Goal: Transaction & Acquisition: Purchase product/service

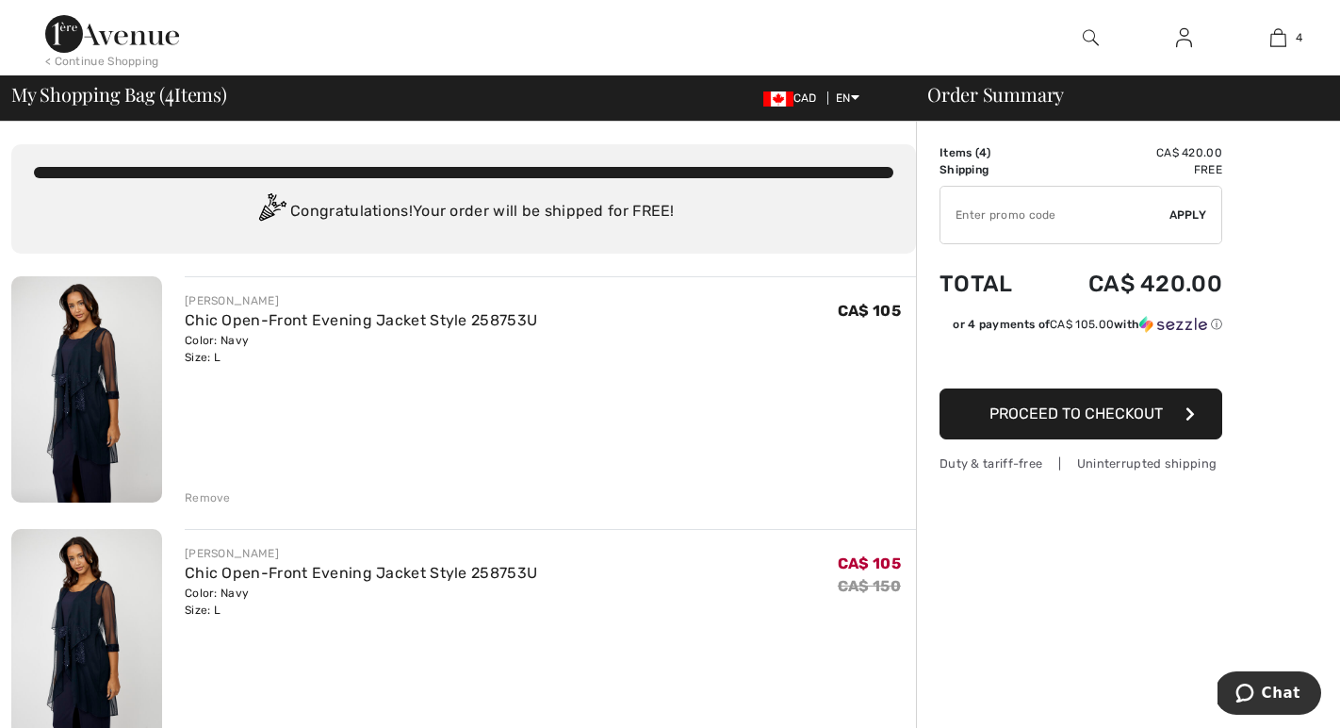
click at [219, 497] on div "Remove" at bounding box center [208, 497] width 46 height 17
click at [208, 495] on div "Remove" at bounding box center [208, 497] width 46 height 17
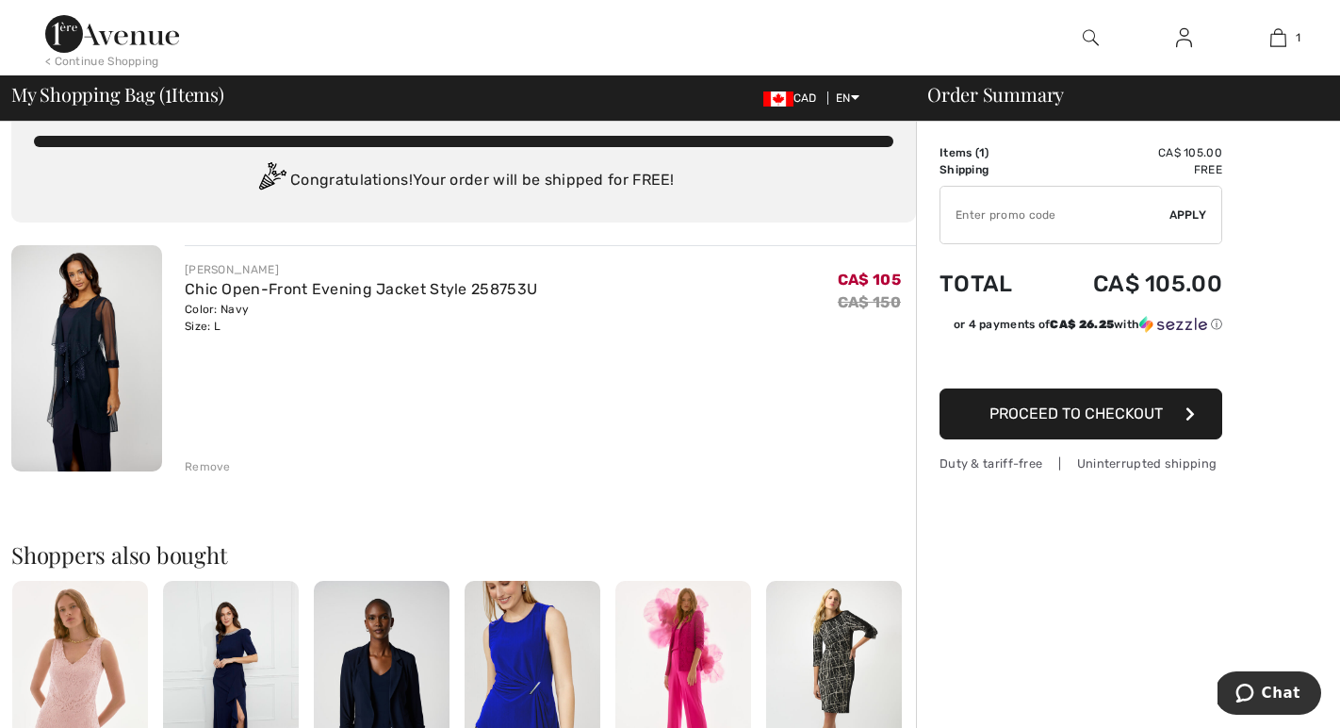
scroll to position [3, 0]
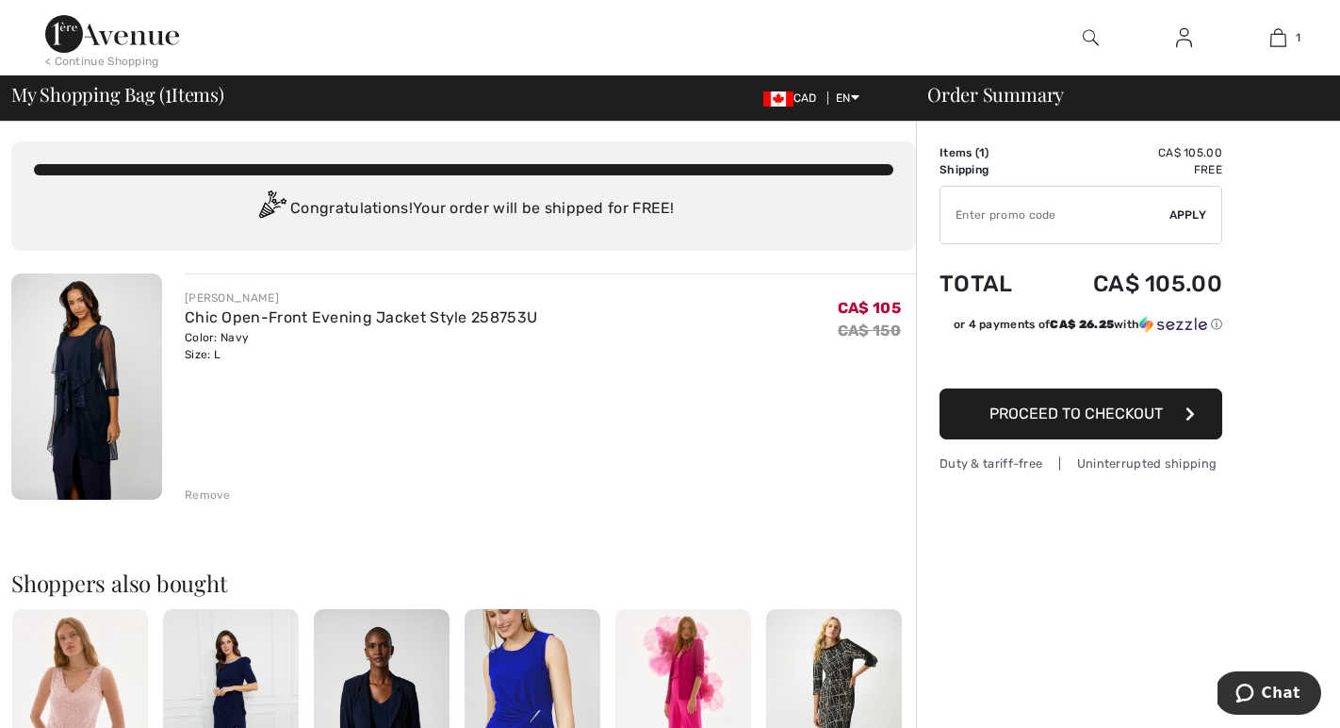
click at [1041, 412] on span "Proceed to Checkout" at bounding box center [1076, 413] width 173 height 18
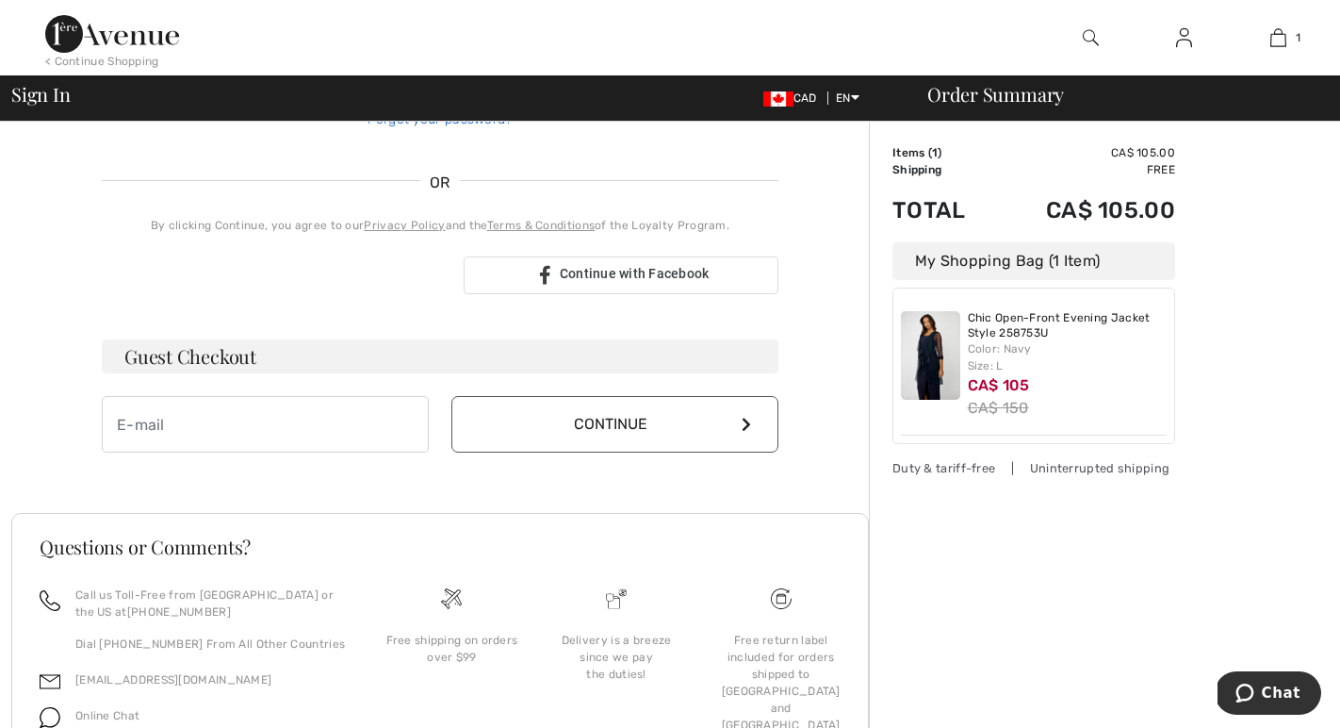
scroll to position [392, 0]
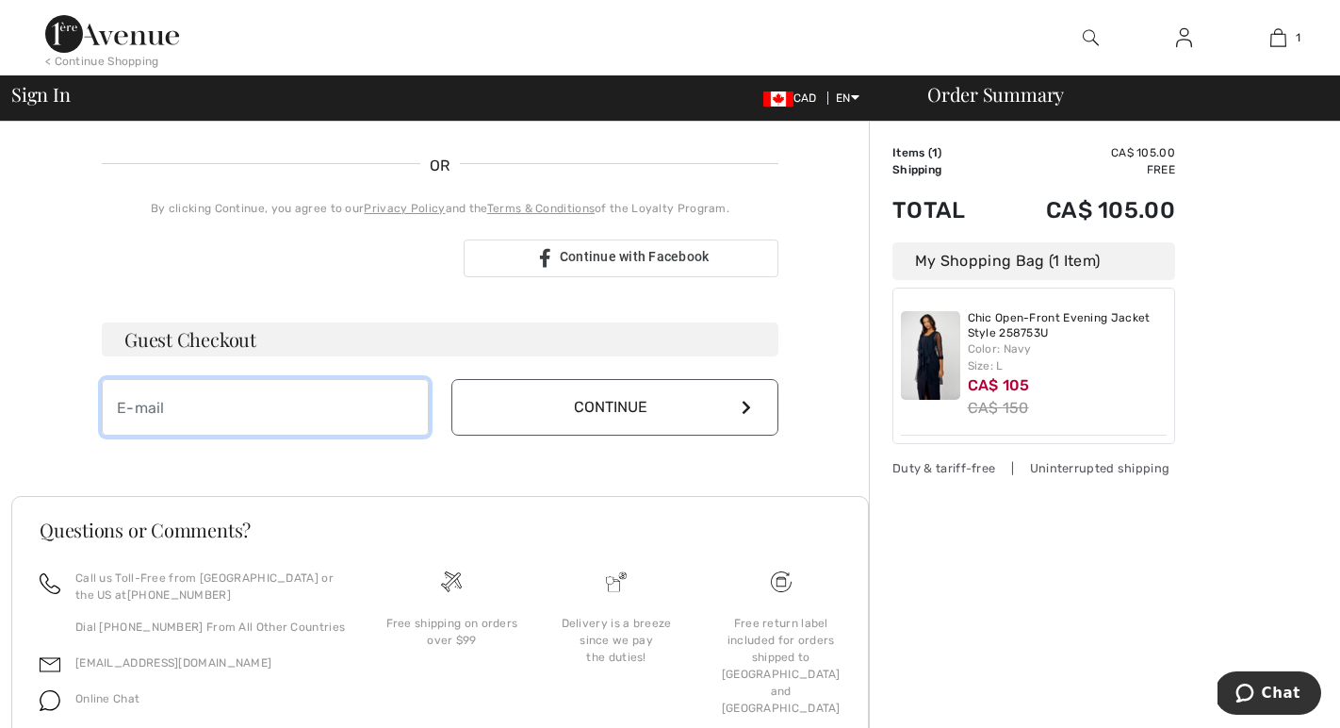
click at [175, 401] on input "email" at bounding box center [265, 407] width 327 height 57
type input "[PERSON_NAME][EMAIL_ADDRESS][PERSON_NAME][DOMAIN_NAME]"
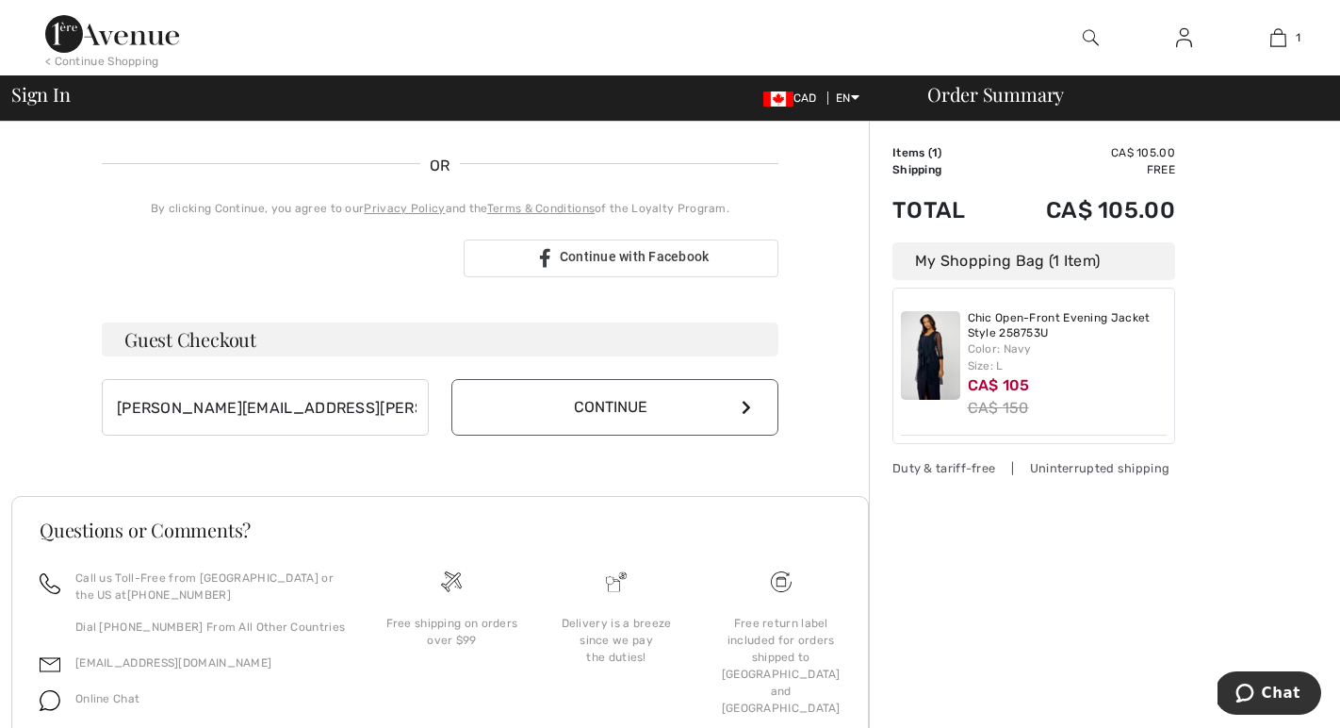
click at [583, 407] on button "Continue" at bounding box center [614, 407] width 327 height 57
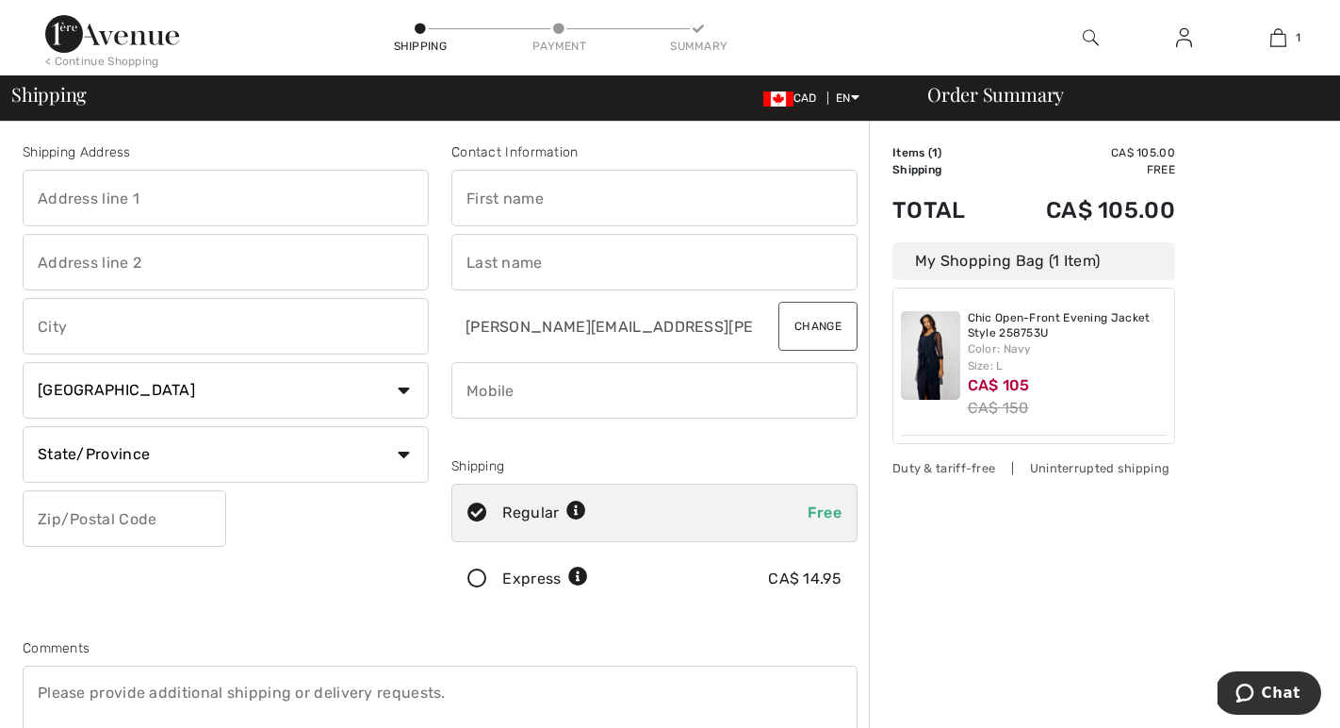
scroll to position [3, 0]
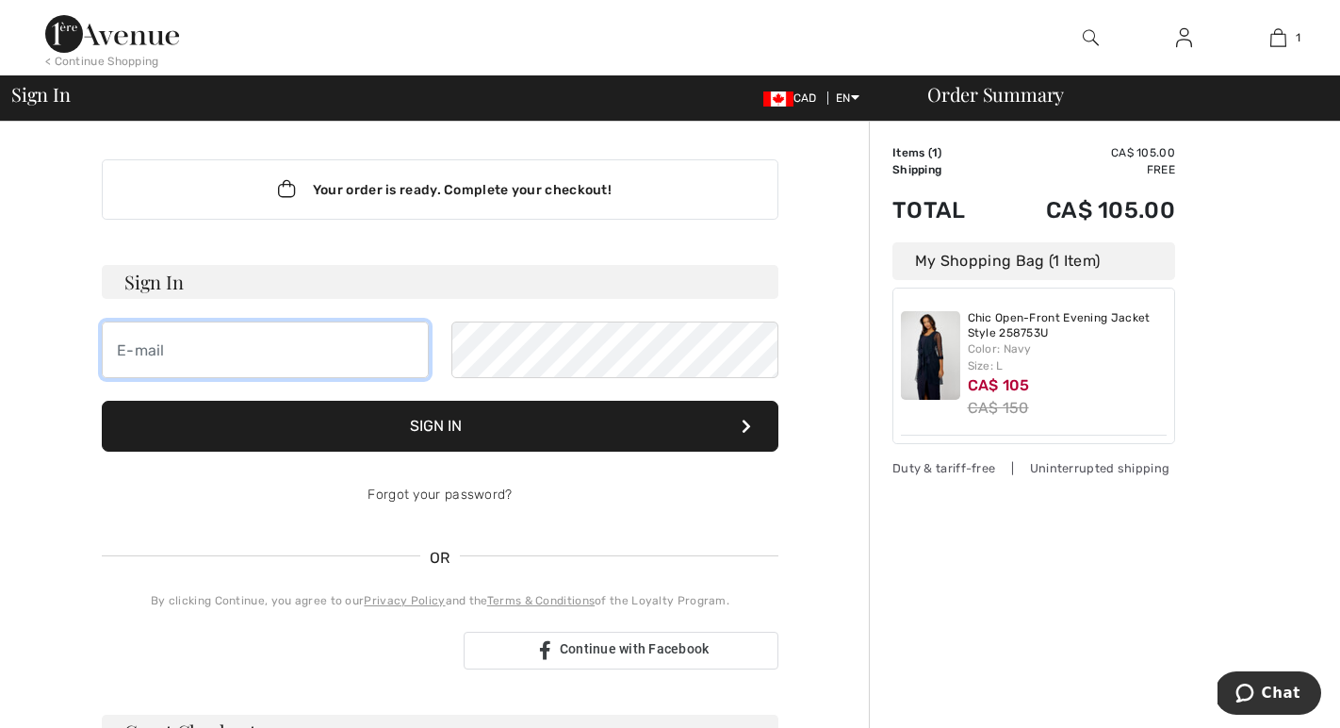
click at [145, 354] on input "email" at bounding box center [265, 349] width 327 height 57
type input "[PERSON_NAME][EMAIL_ADDRESS][PERSON_NAME][DOMAIN_NAME]"
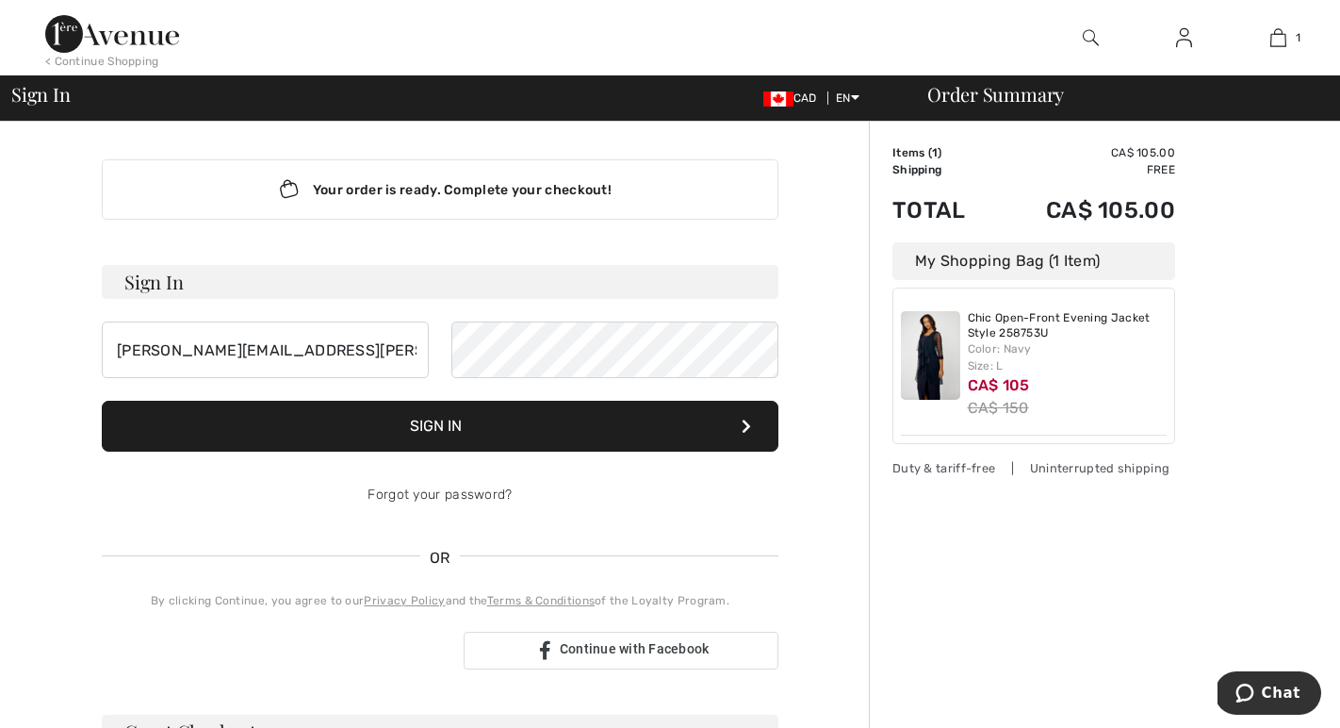
click at [449, 428] on button "Sign In" at bounding box center [440, 426] width 677 height 51
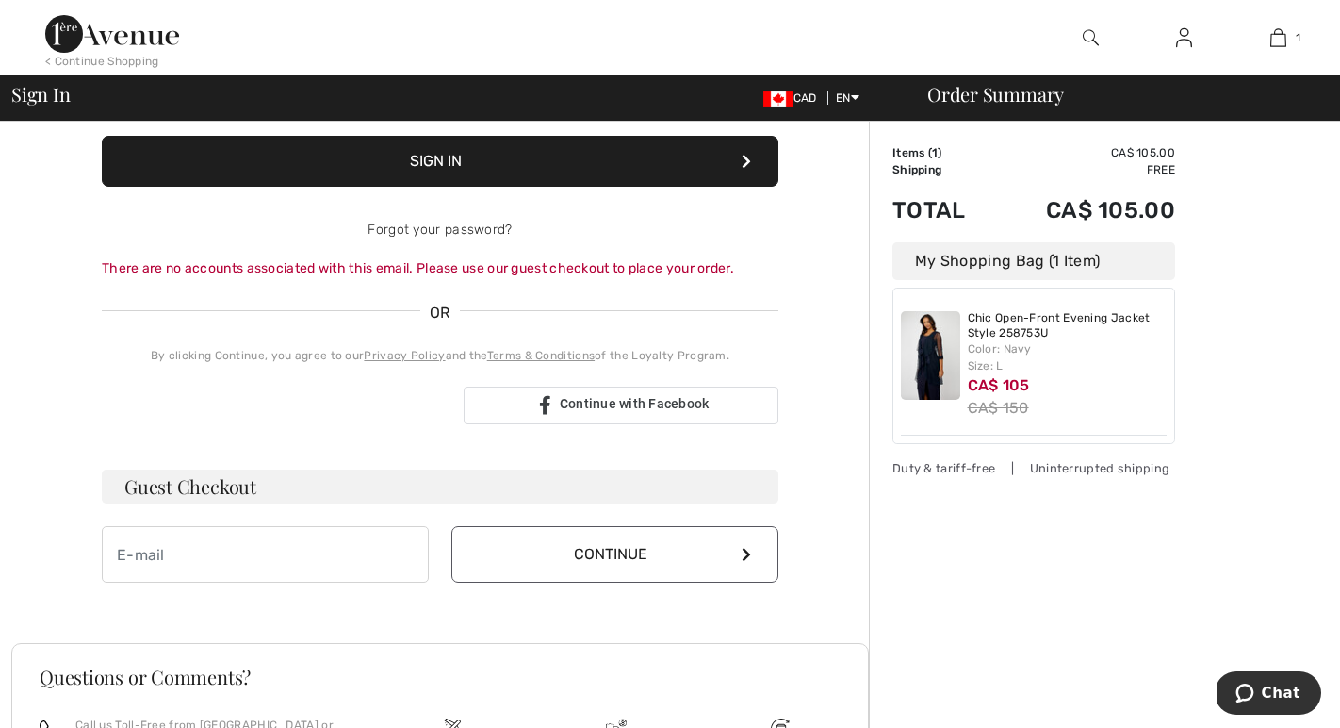
scroll to position [269, 0]
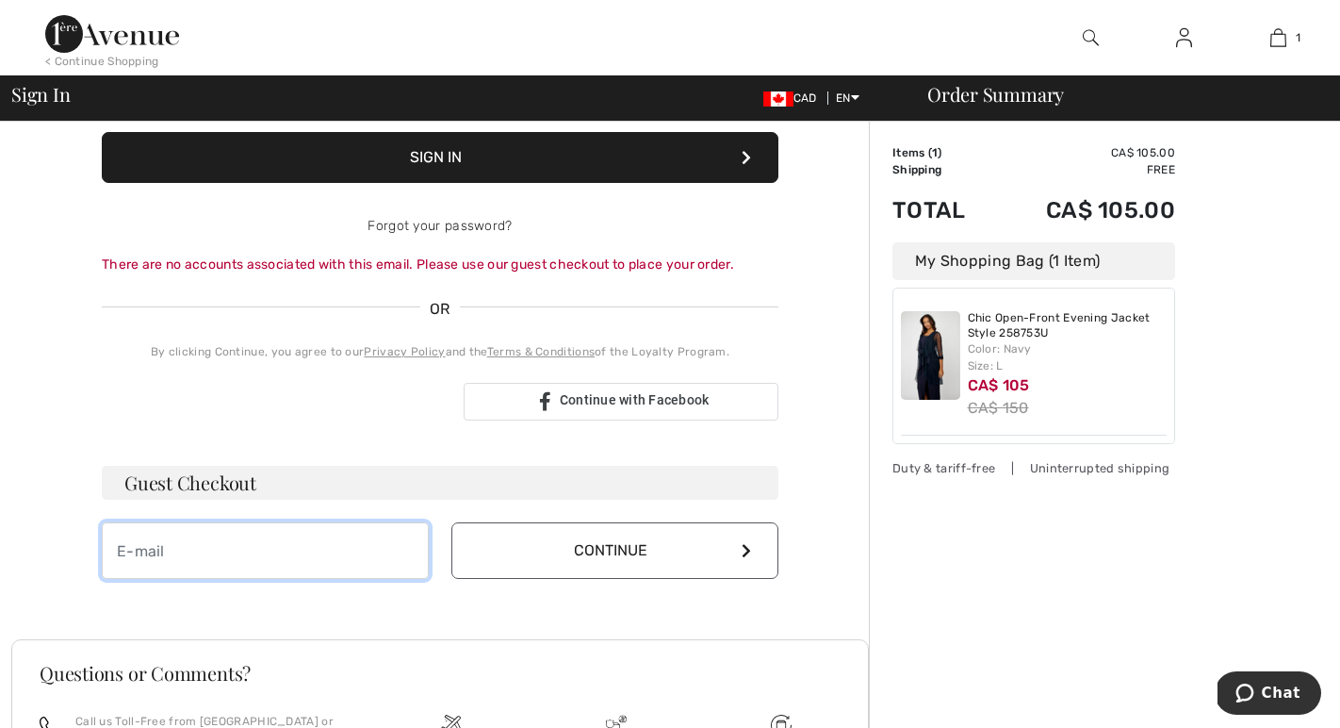
click at [276, 545] on input "email" at bounding box center [265, 550] width 327 height 57
type input "[PERSON_NAME][EMAIL_ADDRESS][PERSON_NAME][DOMAIN_NAME]"
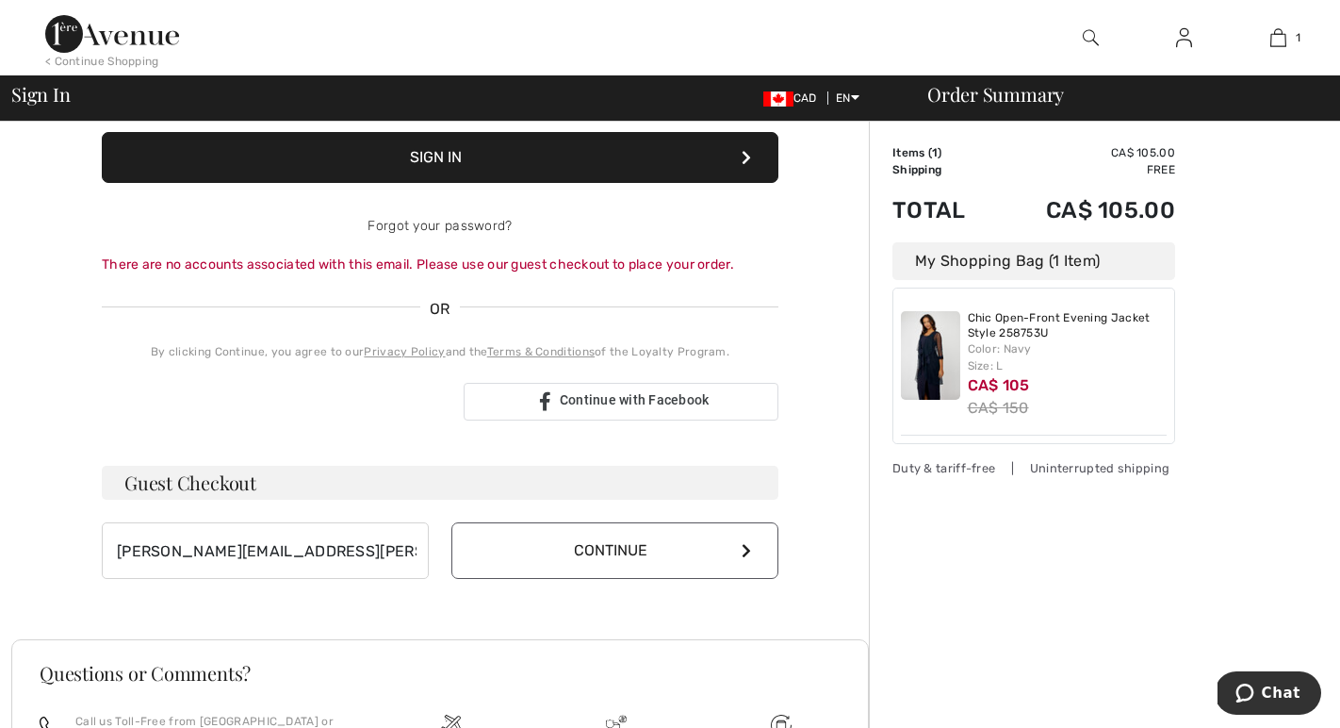
click at [532, 556] on button "Continue" at bounding box center [614, 550] width 327 height 57
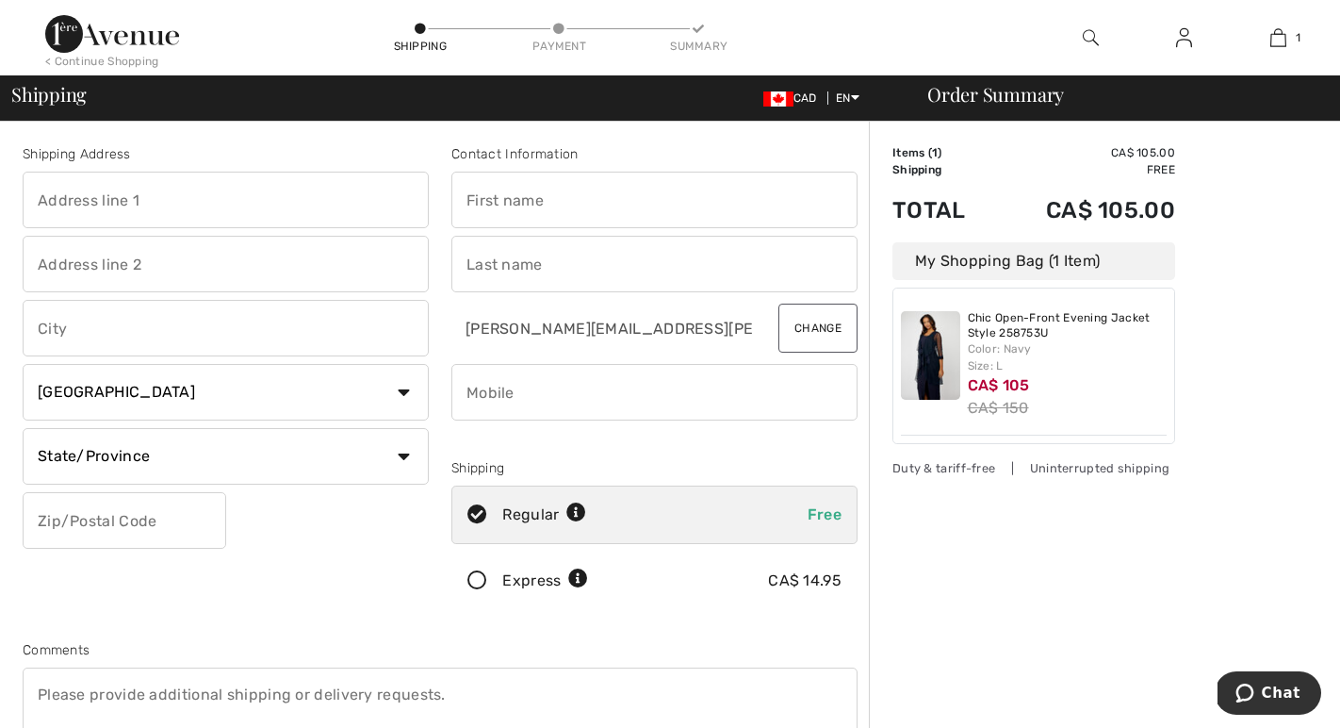
click at [497, 198] on input "text" at bounding box center [654, 200] width 406 height 57
type input "Liz"
type input "665 Queen St E #603, Toronto, ON, Canada"
type input "Toronto"
select select "ON"
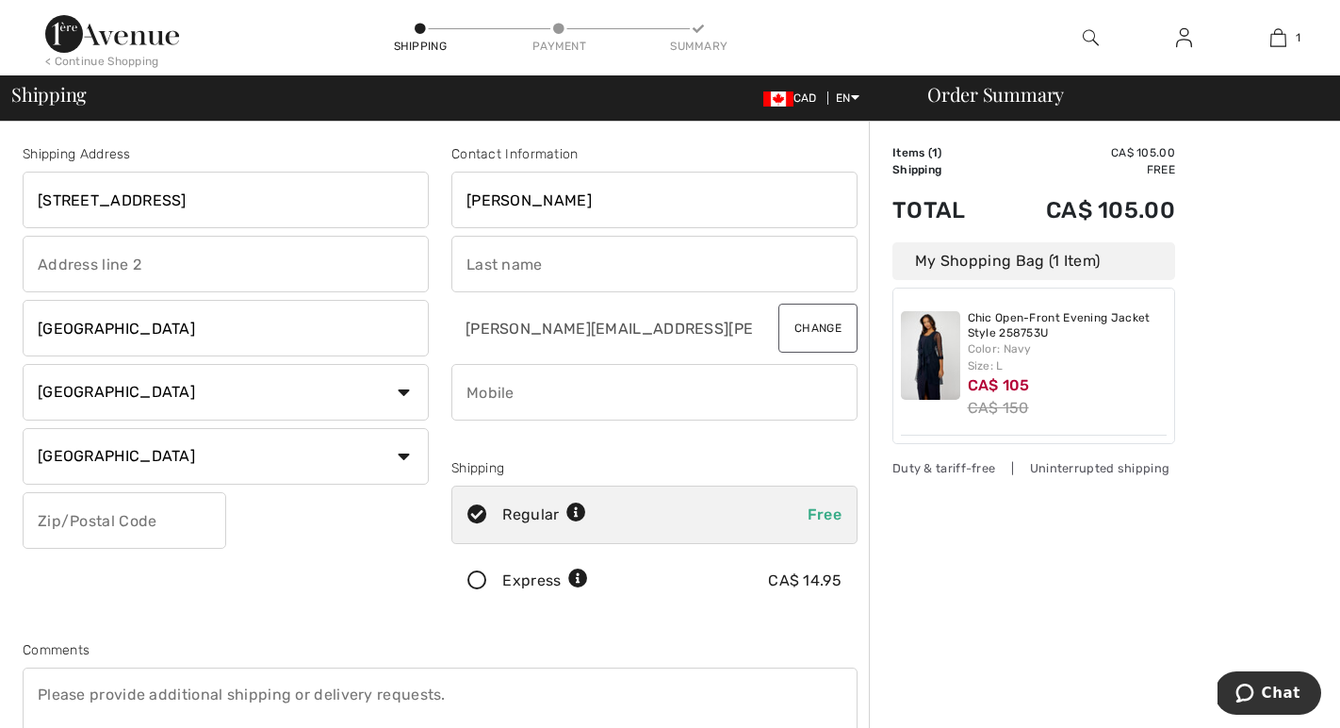
type input "M4M0G3"
type input "Atkins"
type input "4165209765"
click at [479, 580] on icon at bounding box center [477, 581] width 50 height 20
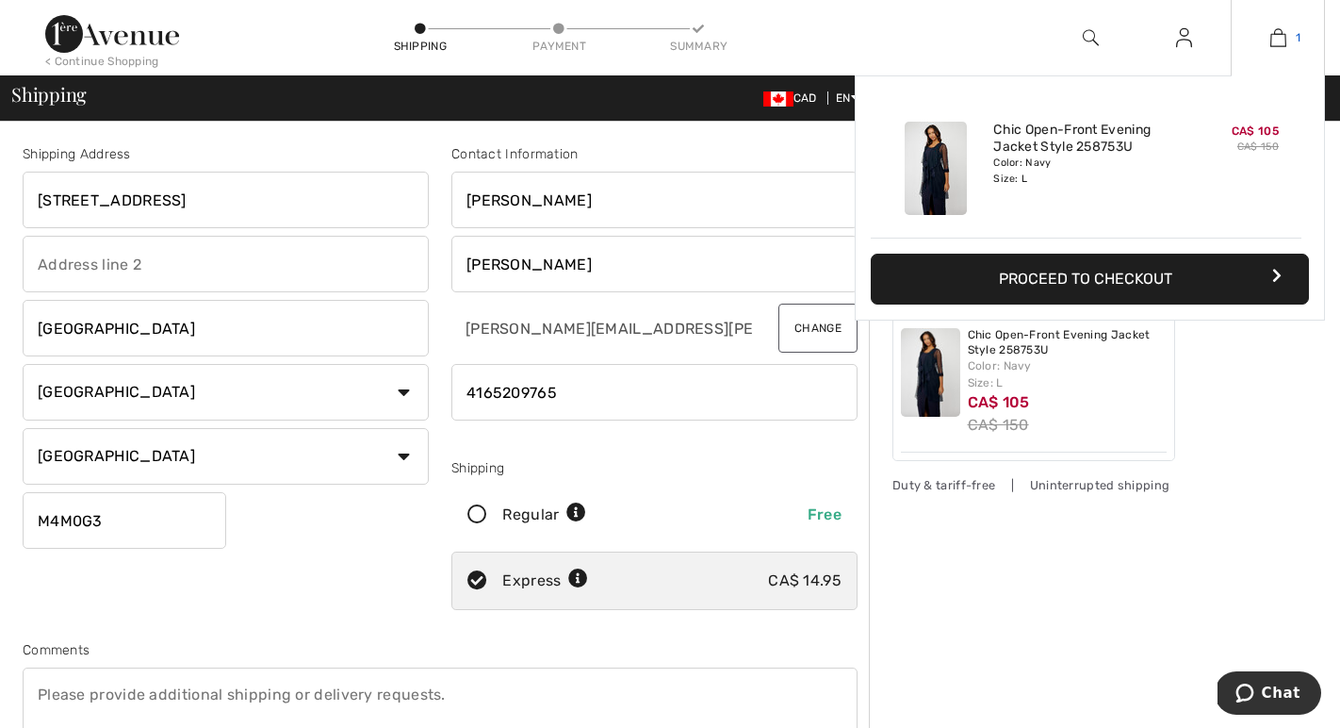
click at [1281, 38] on img at bounding box center [1278, 37] width 16 height 23
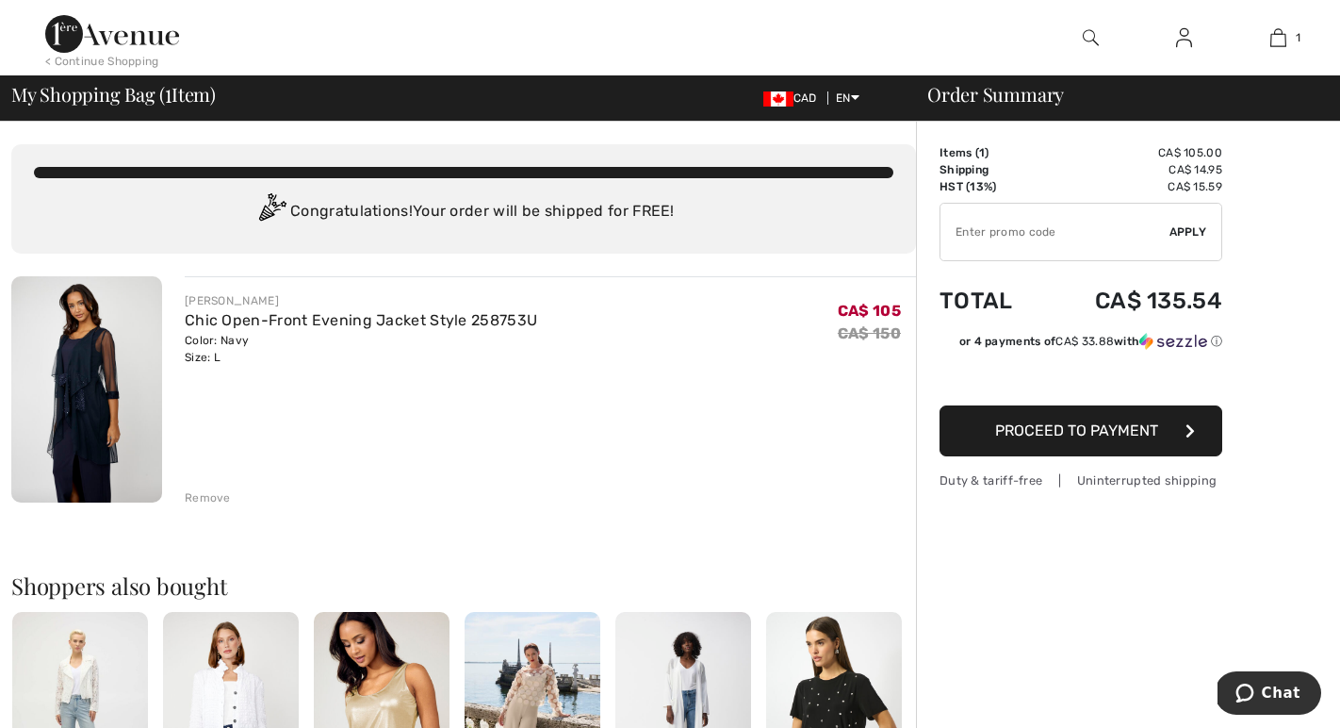
click at [1049, 428] on span "Proceed to Payment" at bounding box center [1076, 430] width 163 height 18
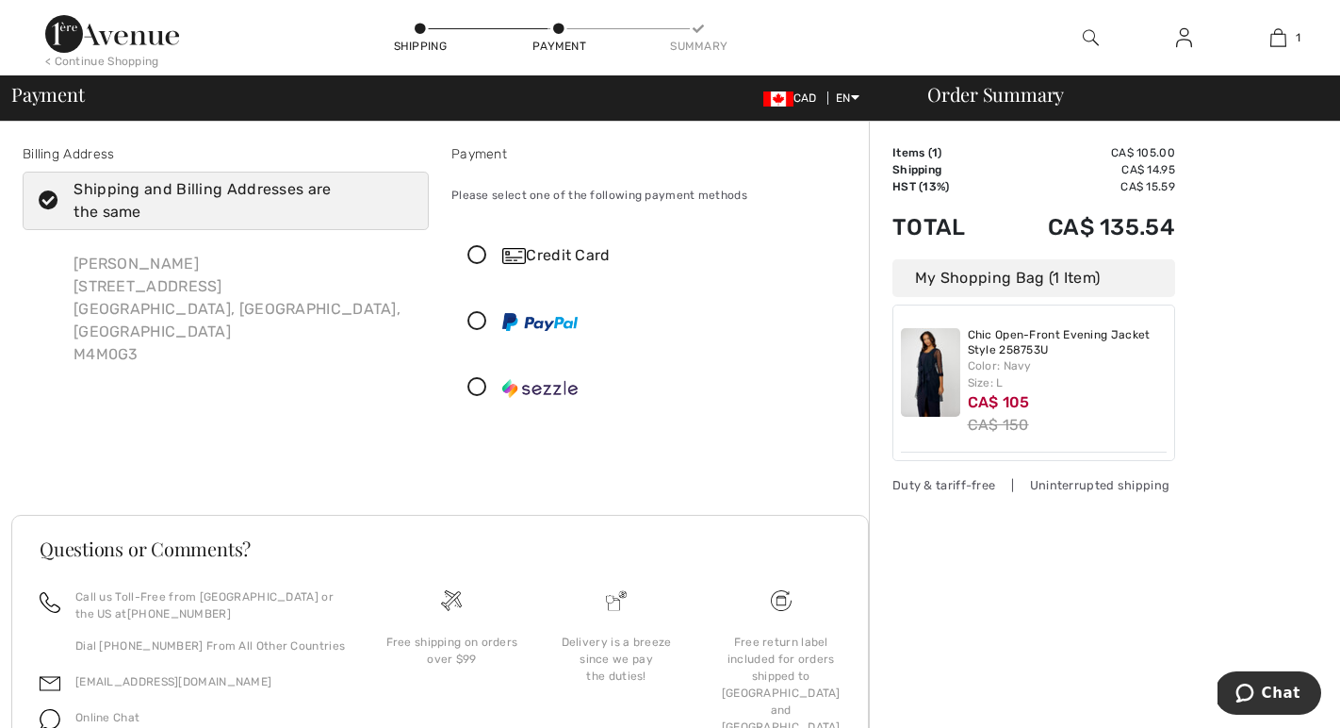
click at [480, 249] on icon at bounding box center [477, 256] width 50 height 20
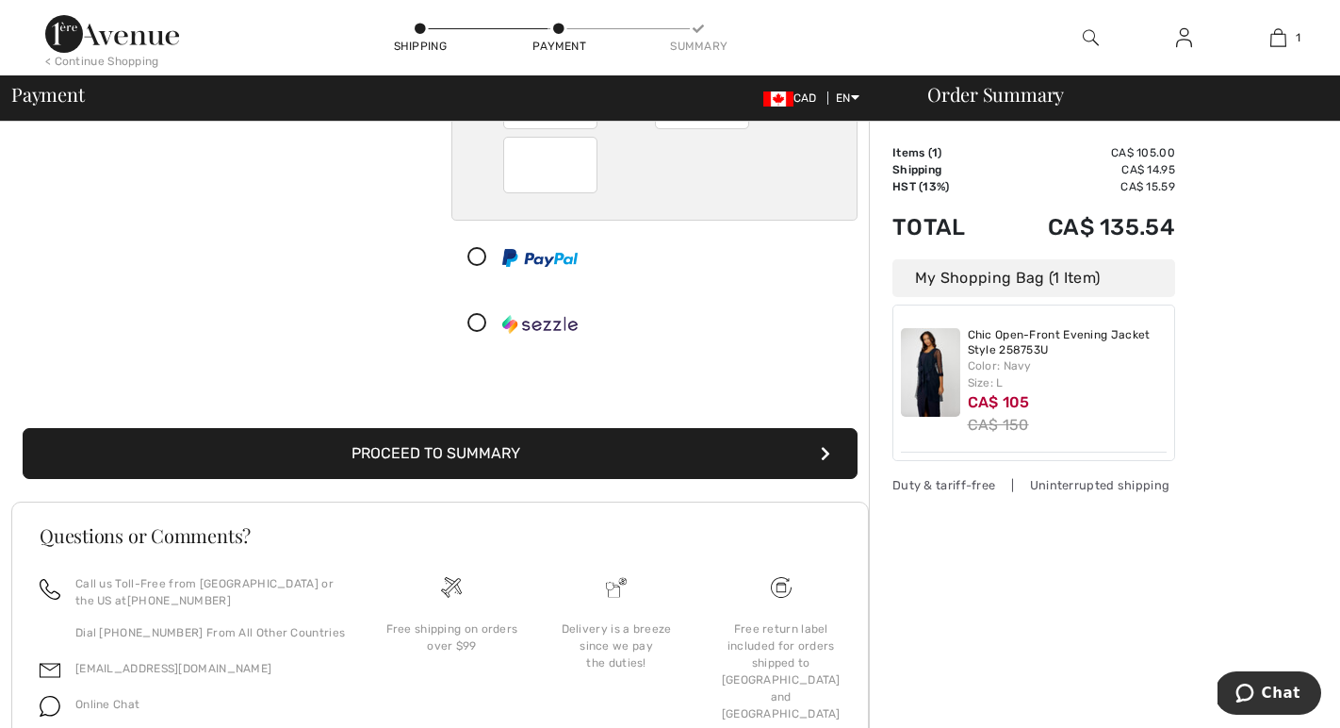
scroll to position [276, 0]
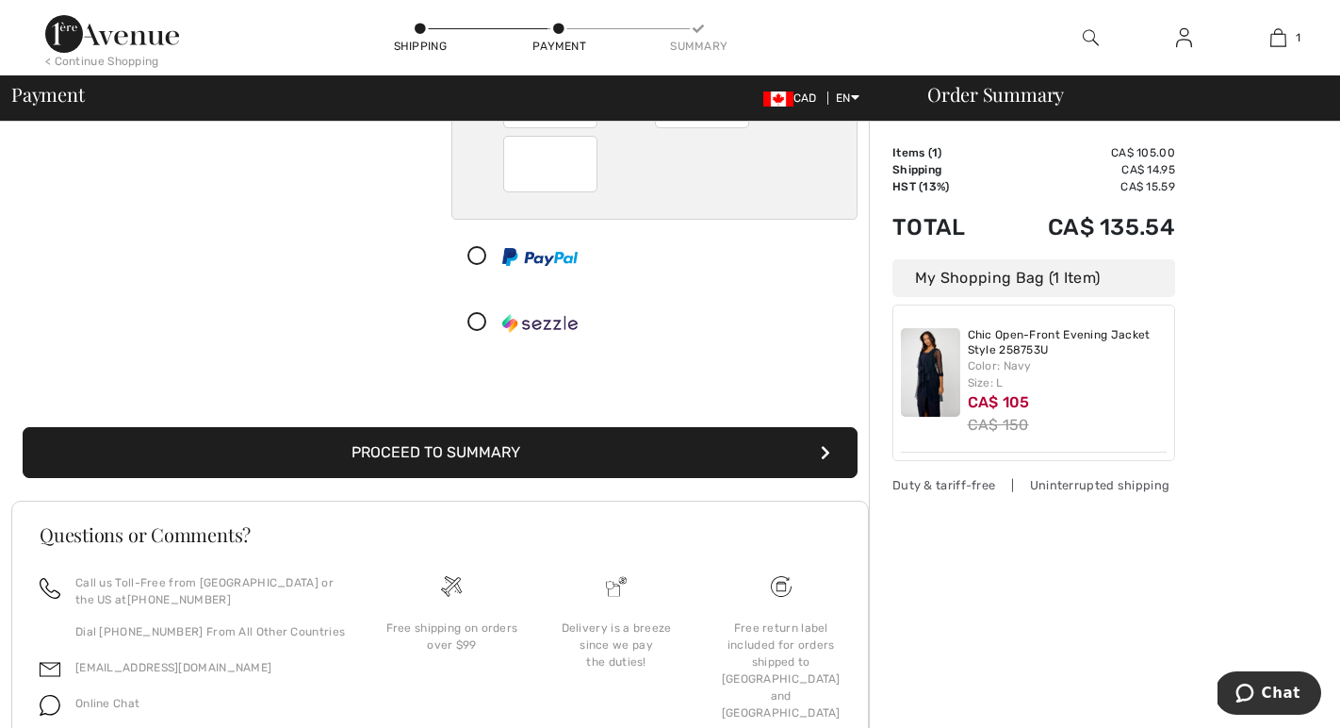
click at [356, 455] on button "Proceed to Summary" at bounding box center [440, 452] width 835 height 51
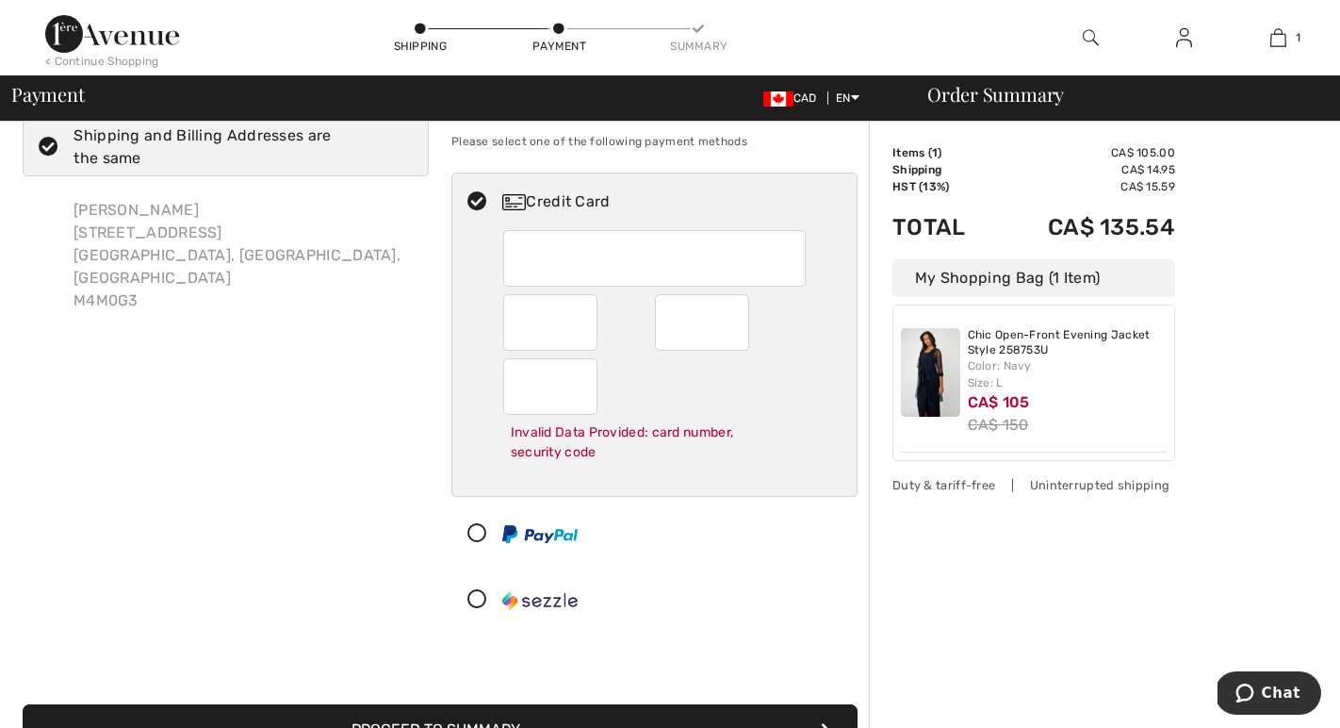
scroll to position [57, 0]
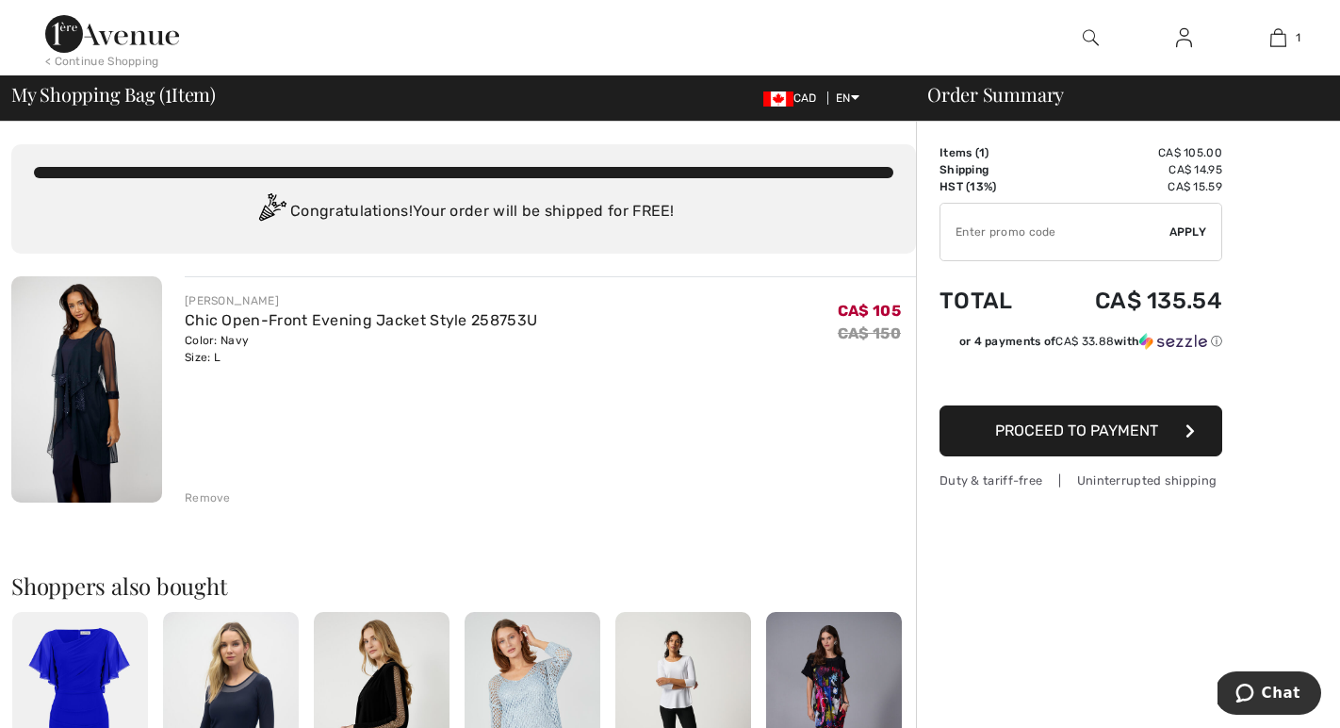
click at [1059, 431] on span "Proceed to Payment" at bounding box center [1076, 430] width 163 height 18
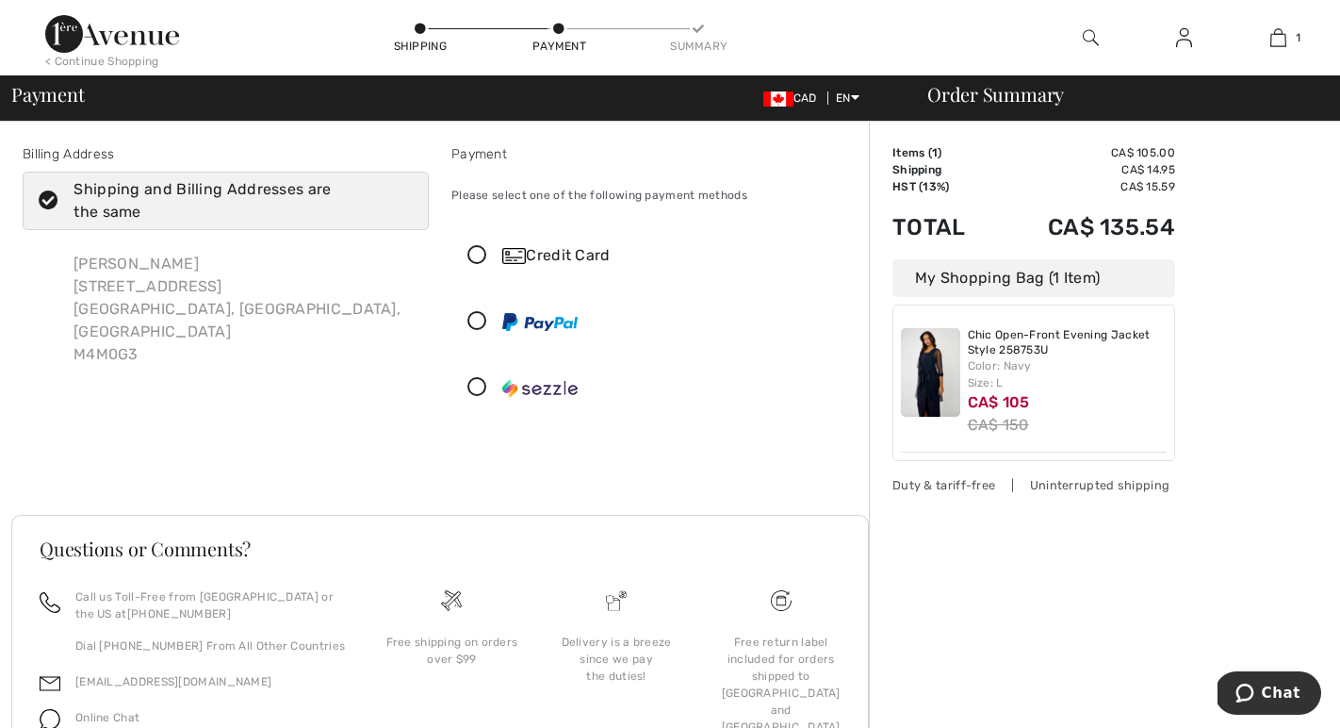
click at [481, 252] on icon at bounding box center [477, 256] width 50 height 20
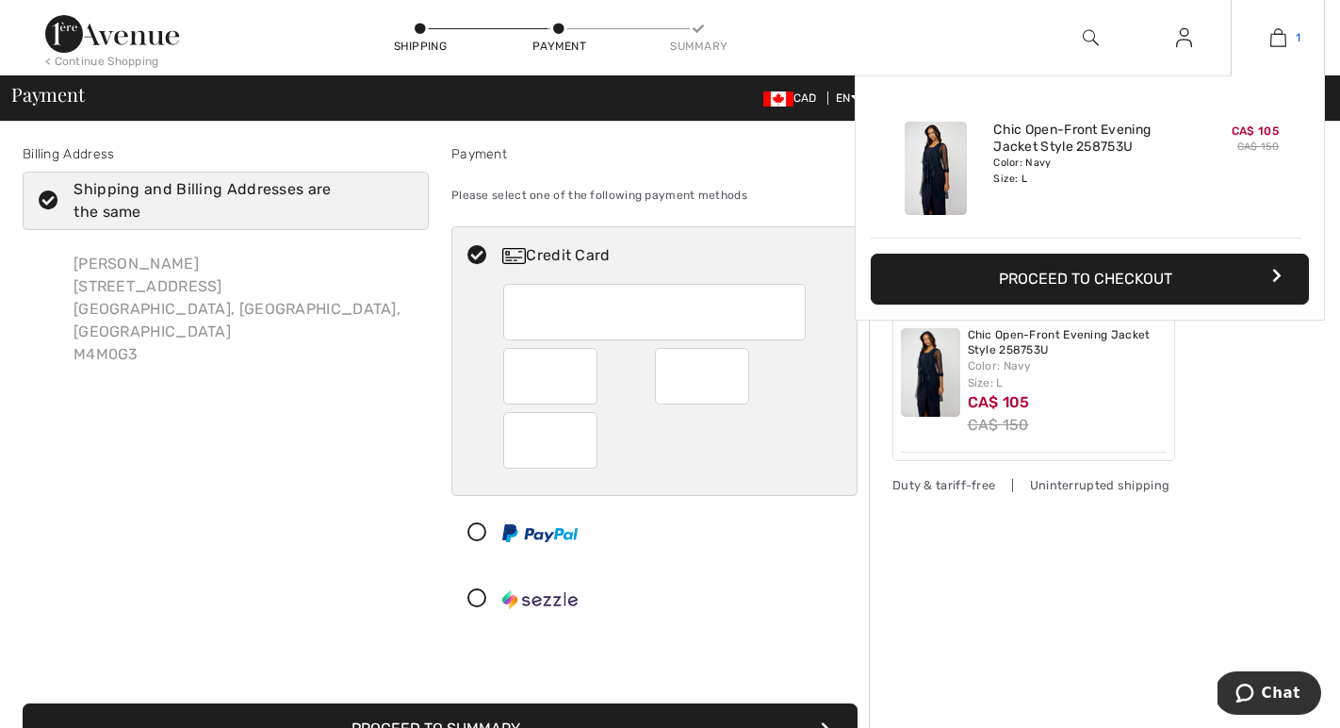
click at [1281, 40] on img at bounding box center [1278, 37] width 16 height 23
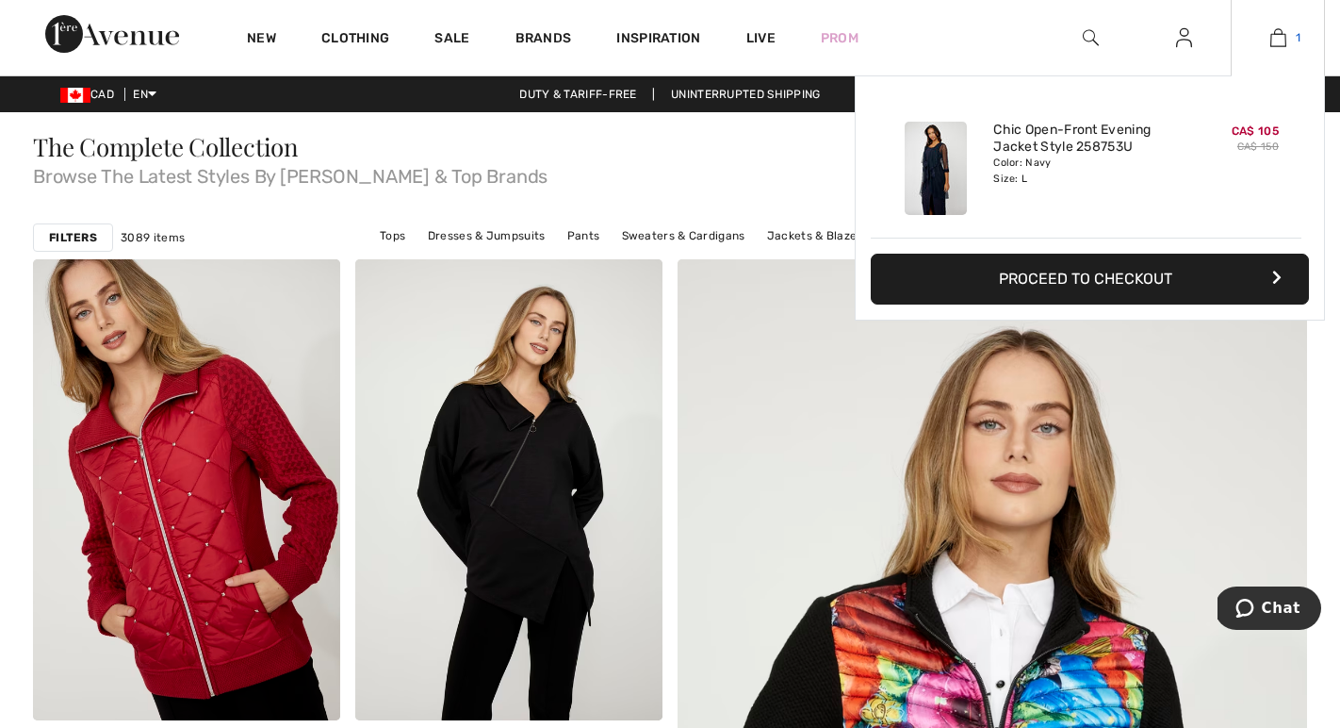
click at [1281, 38] on img at bounding box center [1278, 37] width 16 height 23
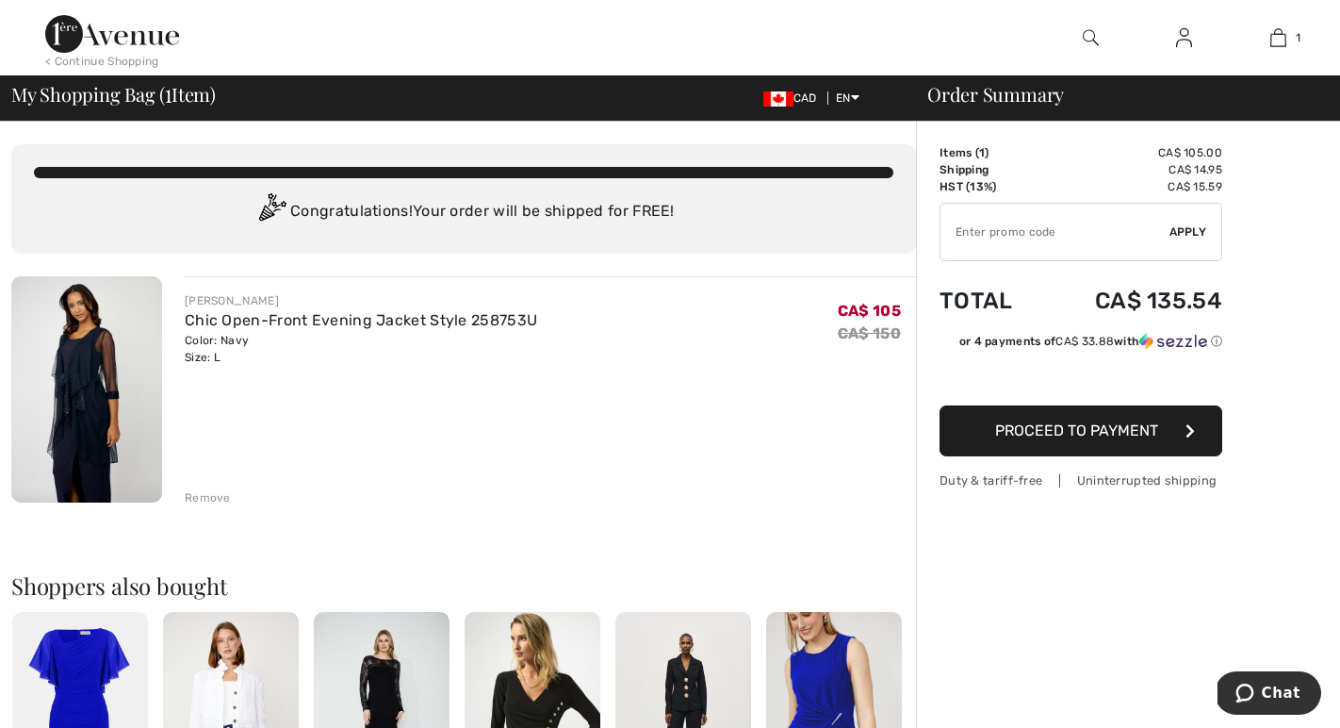
click at [1078, 430] on span "Proceed to Payment" at bounding box center [1076, 430] width 163 height 18
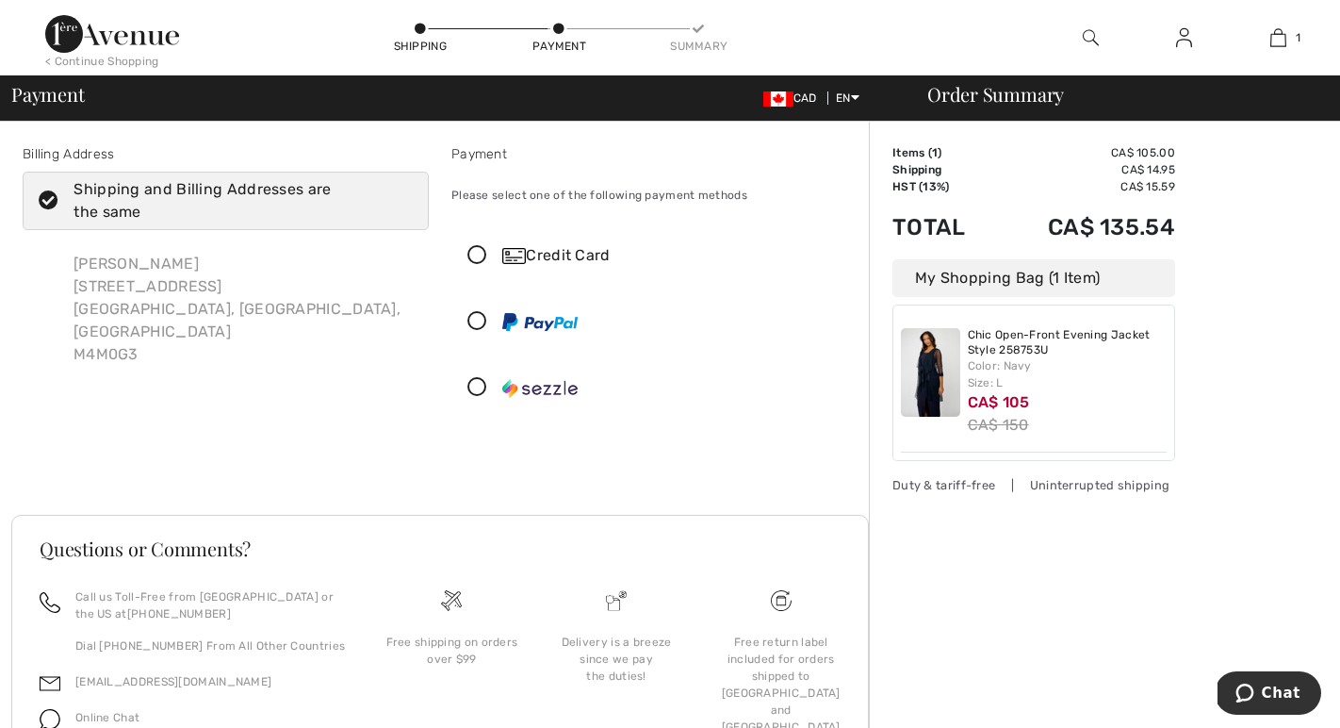
click at [480, 252] on icon at bounding box center [477, 256] width 50 height 20
